Goal: Navigation & Orientation: Find specific page/section

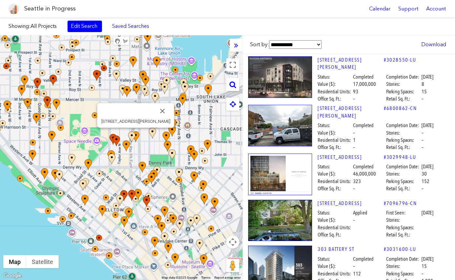
drag, startPoint x: 170, startPoint y: 159, endPoint x: 146, endPoint y: 147, distance: 26.8
click at [146, 147] on div "To navigate, press the arrow keys. [STREET_ADDRESS][PERSON_NAME]" at bounding box center [121, 157] width 243 height 245
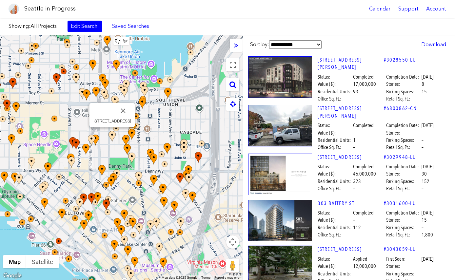
drag, startPoint x: 159, startPoint y: 140, endPoint x: 118, endPoint y: 144, distance: 40.8
click at [118, 144] on div at bounding box center [116, 142] width 14 height 23
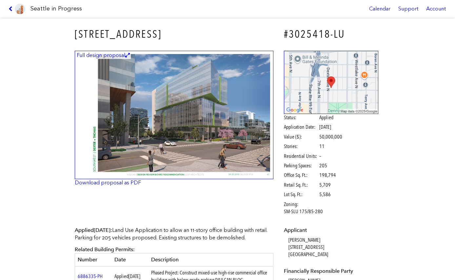
click at [13, 9] on icon at bounding box center [12, 8] width 6 height 5
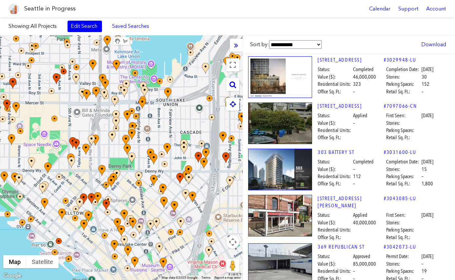
click at [230, 85] on icon at bounding box center [232, 84] width 7 height 7
click at [232, 85] on icon at bounding box center [232, 84] width 7 height 7
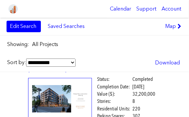
scroll to position [441, 0]
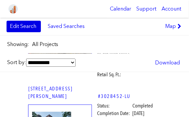
click at [15, 27] on link "Edit Search" at bounding box center [24, 26] width 34 height 11
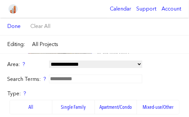
click at [49, 60] on select "**********" at bounding box center [95, 64] width 93 height 8
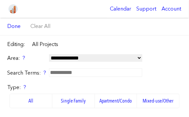
scroll to position [0, 0]
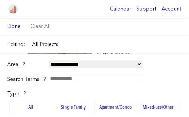
click at [49, 60] on select "**********" at bounding box center [95, 64] width 93 height 8
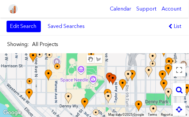
click at [180, 108] on icon at bounding box center [180, 109] width 6 height 7
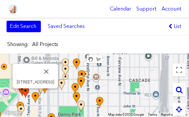
drag, startPoint x: 122, startPoint y: 100, endPoint x: 34, endPoint y: 111, distance: 88.6
click at [34, 111] on div at bounding box center [39, 103] width 14 height 23
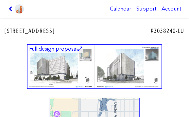
click at [10, 8] on icon at bounding box center [12, 8] width 6 height 5
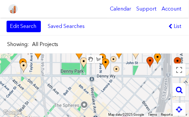
drag, startPoint x: 87, startPoint y: 97, endPoint x: 89, endPoint y: 53, distance: 44.3
click at [89, 53] on div at bounding box center [83, 60] width 14 height 23
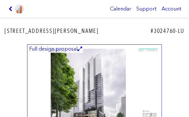
click at [11, 8] on icon at bounding box center [12, 8] width 6 height 5
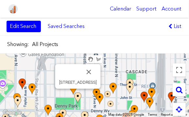
drag, startPoint x: 93, startPoint y: 67, endPoint x: 87, endPoint y: 103, distance: 36.3
click at [87, 103] on div at bounding box center [81, 103] width 14 height 23
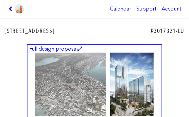
click at [10, 8] on icon at bounding box center [12, 8] width 6 height 5
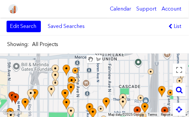
drag, startPoint x: 103, startPoint y: 75, endPoint x: 95, endPoint y: 91, distance: 17.4
click at [95, 91] on div "To navigate, press the arrow keys." at bounding box center [94, 84] width 189 height 63
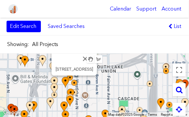
drag, startPoint x: 84, startPoint y: 69, endPoint x: 83, endPoint y: 81, distance: 12.9
click at [83, 81] on div at bounding box center [78, 87] width 14 height 14
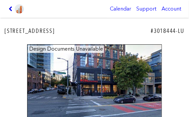
click at [9, 8] on icon at bounding box center [12, 8] width 6 height 5
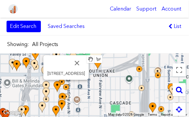
drag, startPoint x: 83, startPoint y: 83, endPoint x: 72, endPoint y: 87, distance: 11.0
click at [73, 87] on div at bounding box center [70, 91] width 14 height 14
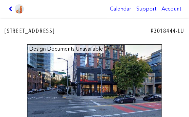
click at [10, 8] on icon at bounding box center [12, 8] width 6 height 5
